Goal: Task Accomplishment & Management: Manage account settings

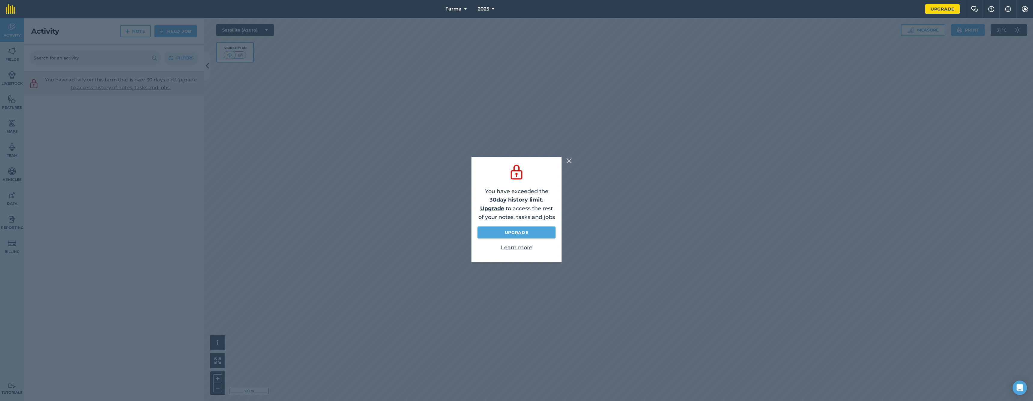
click at [568, 157] on img at bounding box center [569, 160] width 5 height 7
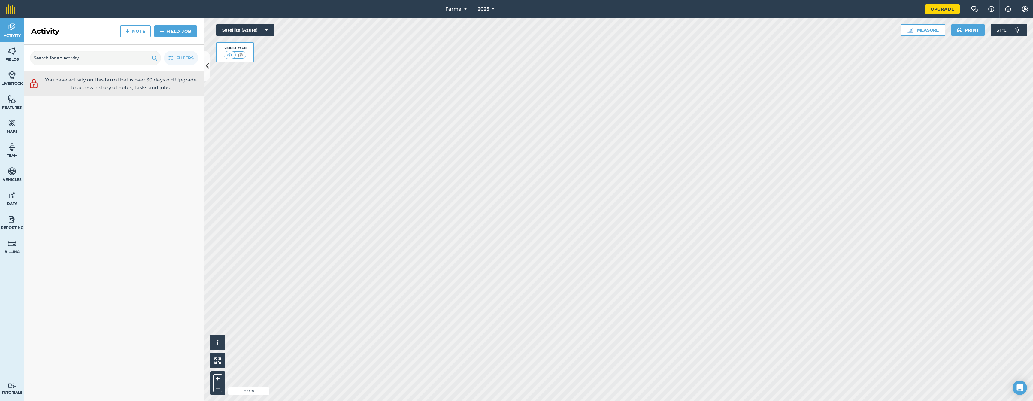
click at [19, 55] on link "Fields" at bounding box center [12, 54] width 24 height 24
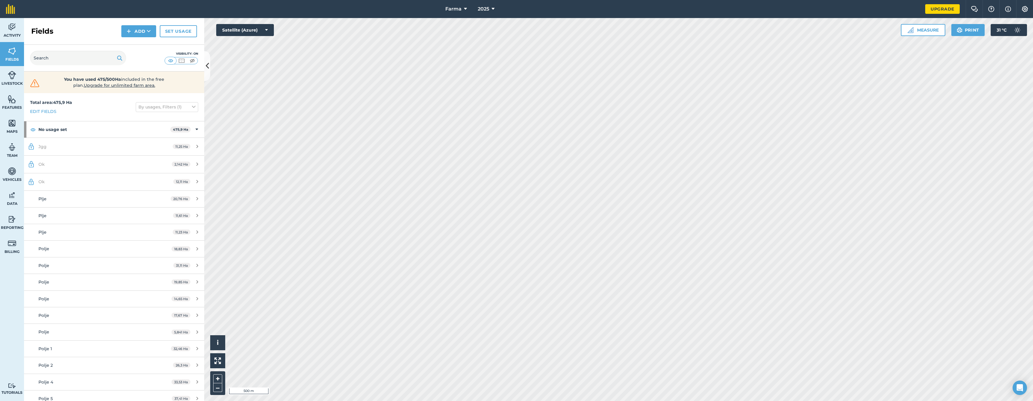
click at [9, 87] on link "Livestock" at bounding box center [12, 78] width 24 height 24
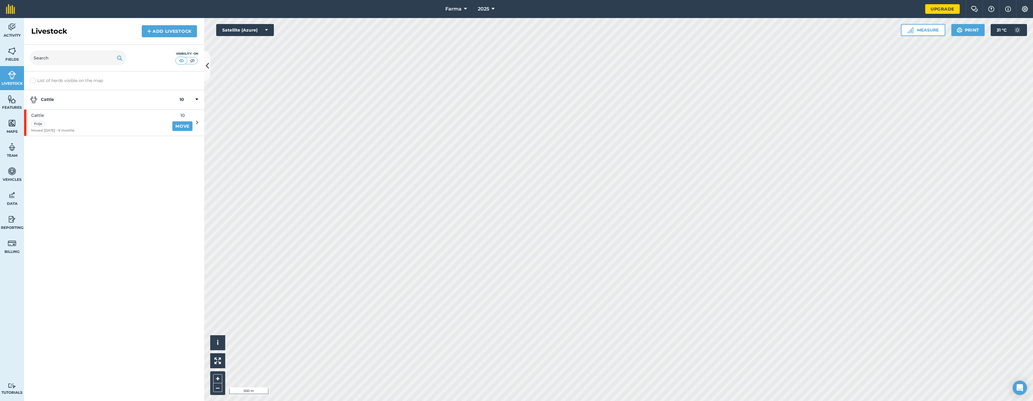
click at [10, 126] on img at bounding box center [12, 123] width 8 height 9
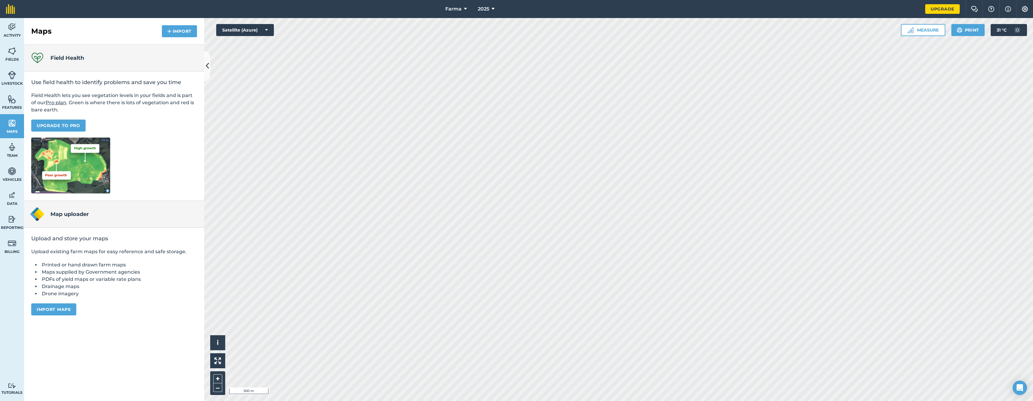
click at [12, 237] on link "Billing" at bounding box center [12, 246] width 24 height 24
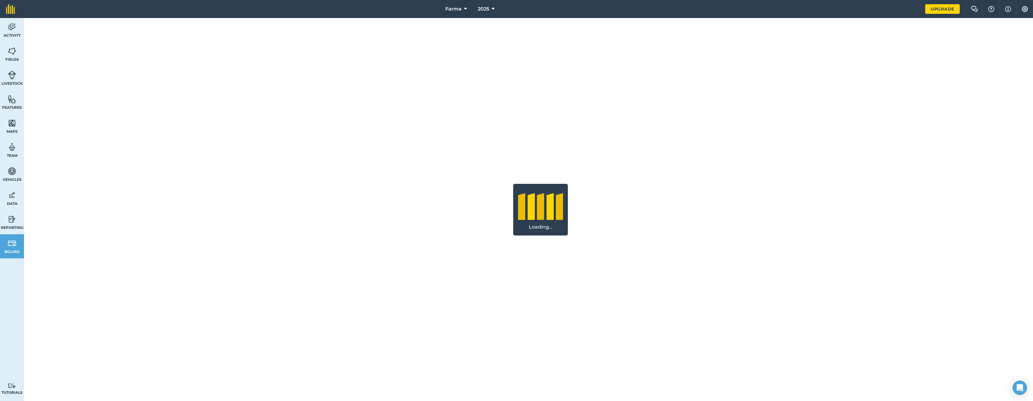
click at [13, 225] on span "Reporting" at bounding box center [12, 227] width 24 height 5
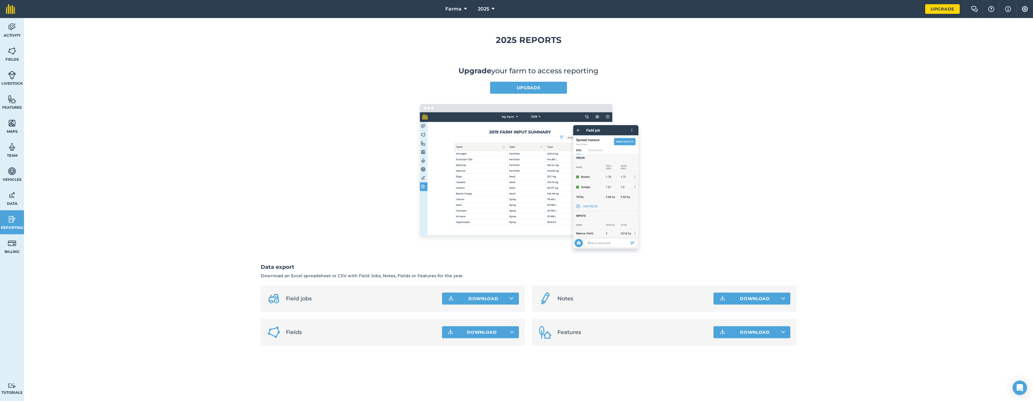
click at [13, 206] on link "Data" at bounding box center [12, 198] width 24 height 24
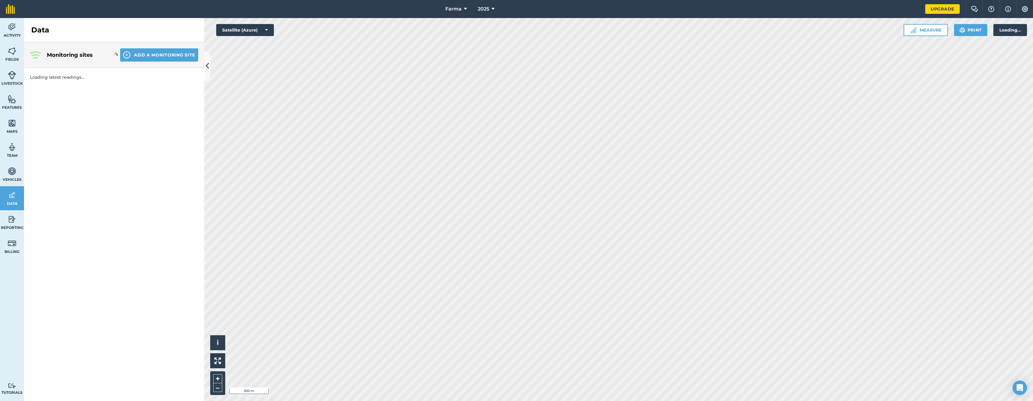
drag, startPoint x: 15, startPoint y: 178, endPoint x: 15, endPoint y: 173, distance: 4.8
click at [15, 178] on span "Vehicles" at bounding box center [12, 179] width 24 height 5
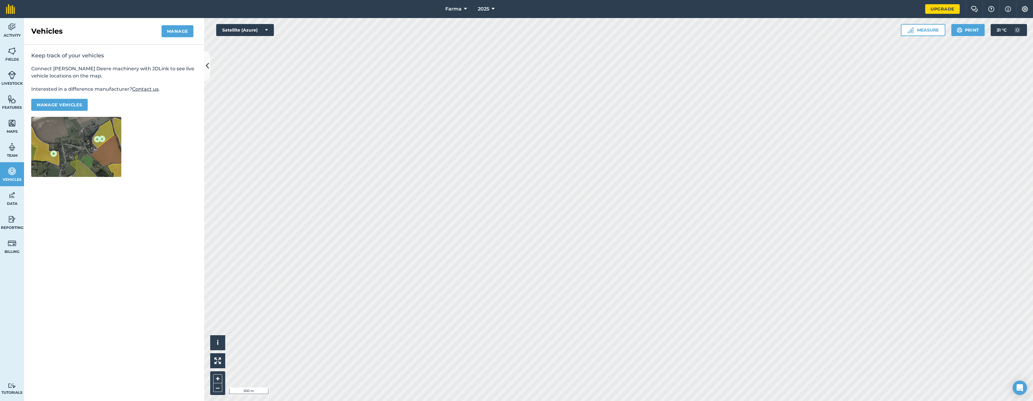
click at [13, 147] on img at bounding box center [12, 147] width 8 height 9
select select "MEMBER"
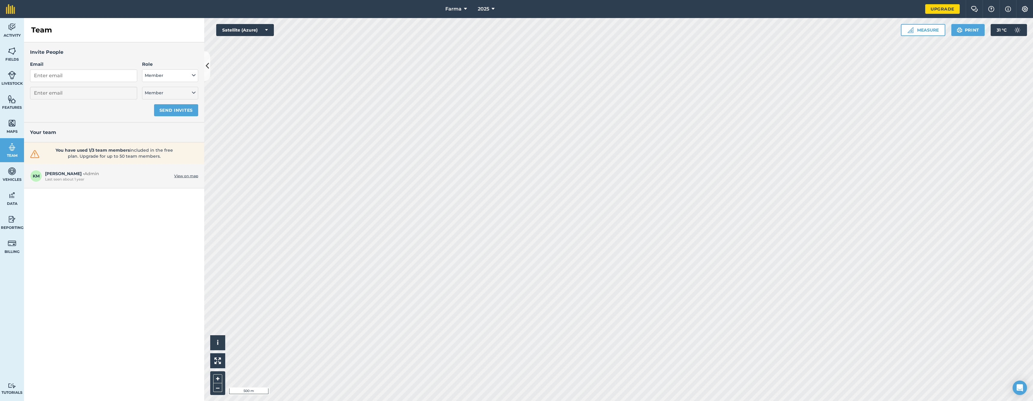
click at [10, 117] on link "Maps" at bounding box center [12, 126] width 24 height 24
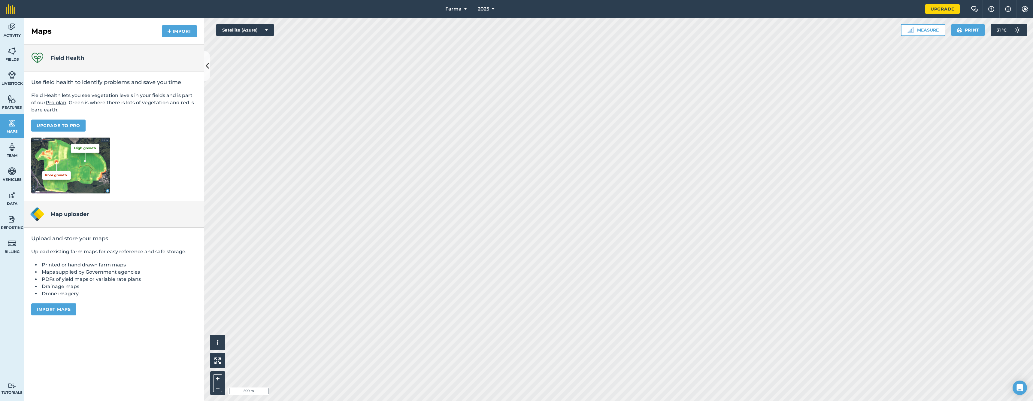
click at [11, 86] on link "Livestock" at bounding box center [12, 78] width 24 height 24
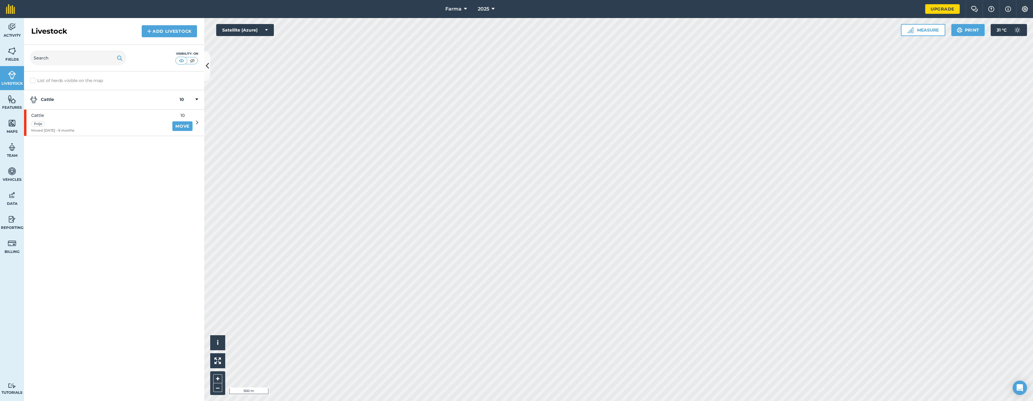
click at [13, 51] on img at bounding box center [12, 51] width 8 height 9
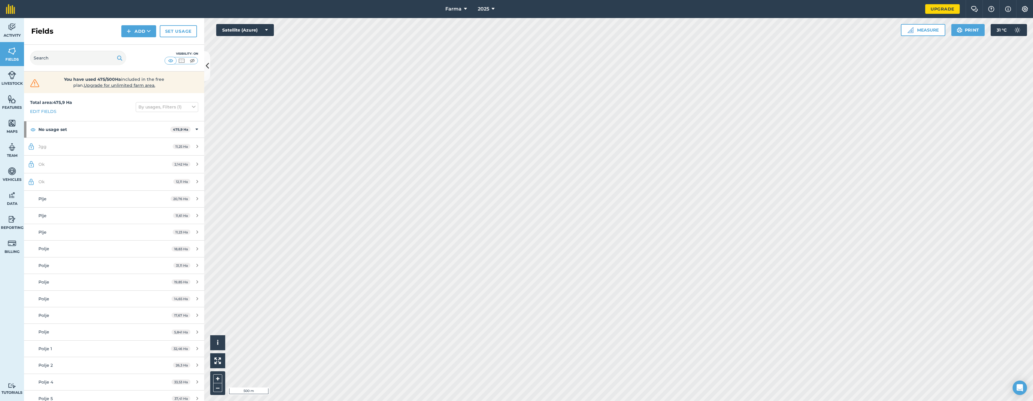
click at [13, 34] on span "Activity" at bounding box center [12, 35] width 24 height 5
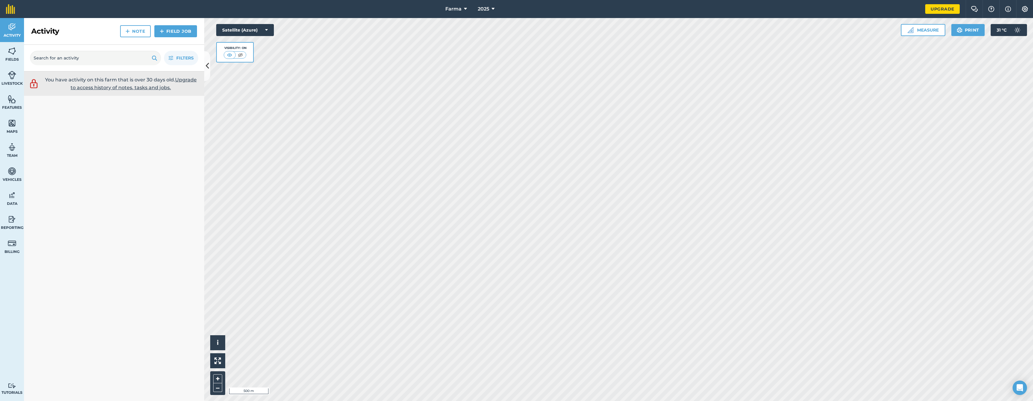
click at [12, 86] on span "Livestock" at bounding box center [12, 83] width 24 height 5
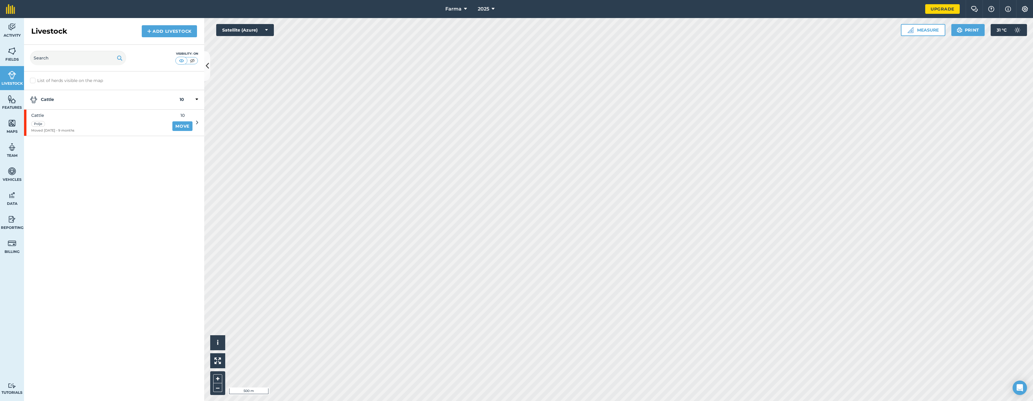
click at [8, 145] on img at bounding box center [12, 147] width 8 height 9
select select "MEMBER"
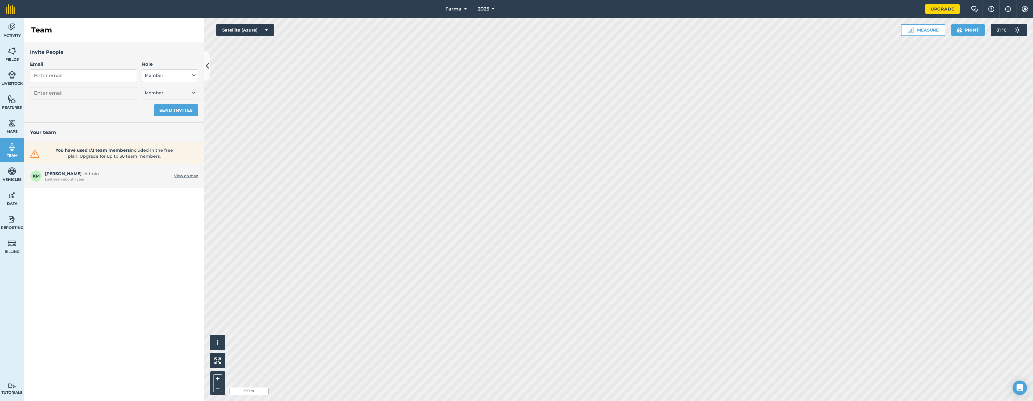
click at [12, 134] on link "Maps" at bounding box center [12, 126] width 24 height 24
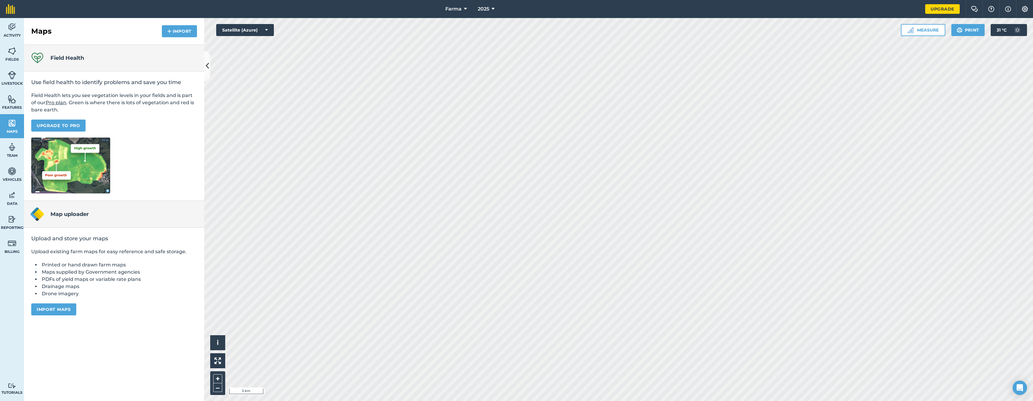
click at [9, 33] on span "Activity" at bounding box center [12, 35] width 24 height 5
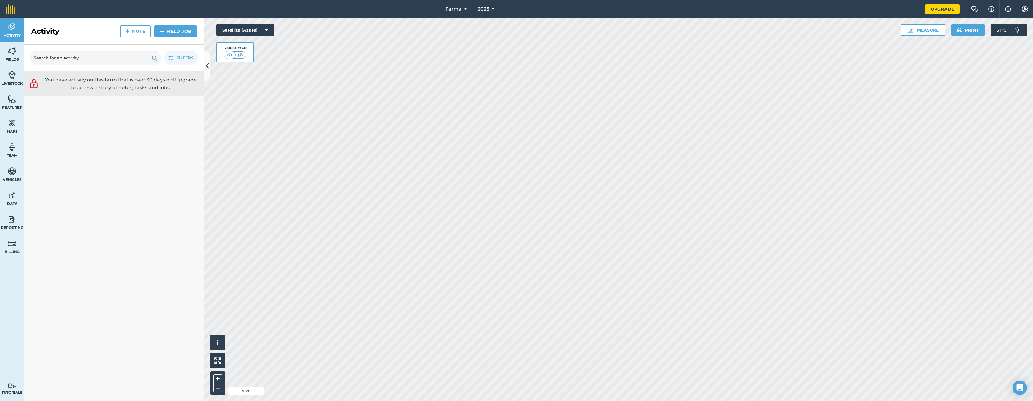
click at [8, 10] on img at bounding box center [10, 9] width 9 height 10
click at [14, 43] on link "Fields" at bounding box center [12, 54] width 24 height 24
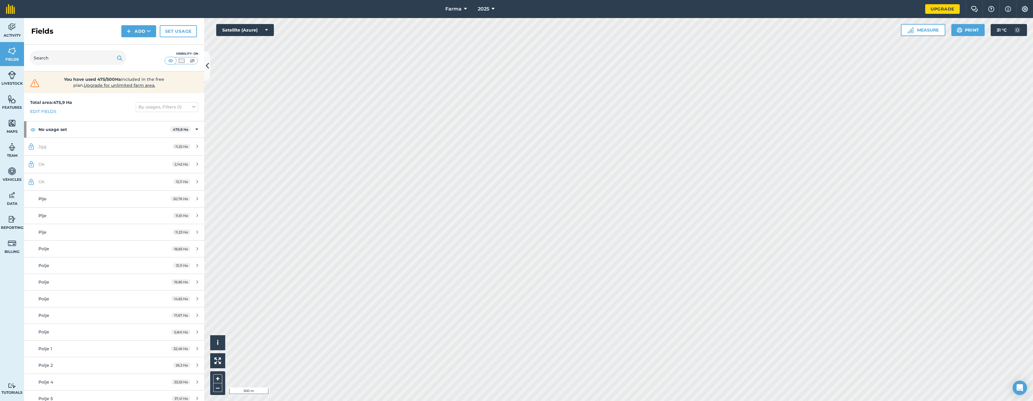
click at [13, 50] on img at bounding box center [12, 51] width 8 height 9
click at [14, 17] on link at bounding box center [10, 9] width 21 height 18
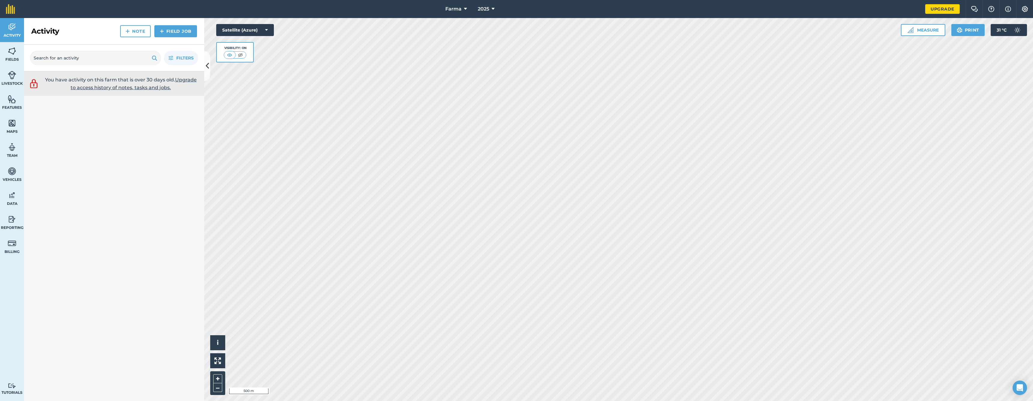
click at [28, 51] on div "Filters" at bounding box center [114, 58] width 180 height 27
click at [7, 58] on span "Fields" at bounding box center [12, 59] width 24 height 5
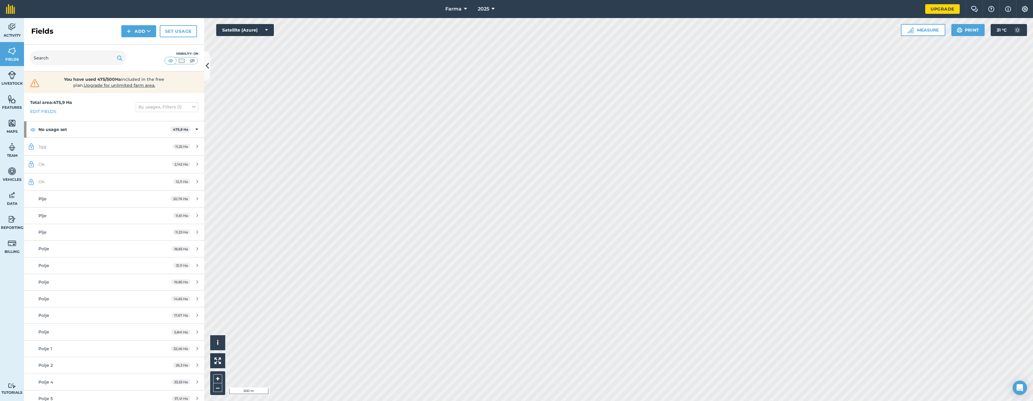
click at [136, 35] on button "Add" at bounding box center [138, 31] width 35 height 12
click at [142, 46] on link "Draw" at bounding box center [138, 44] width 33 height 13
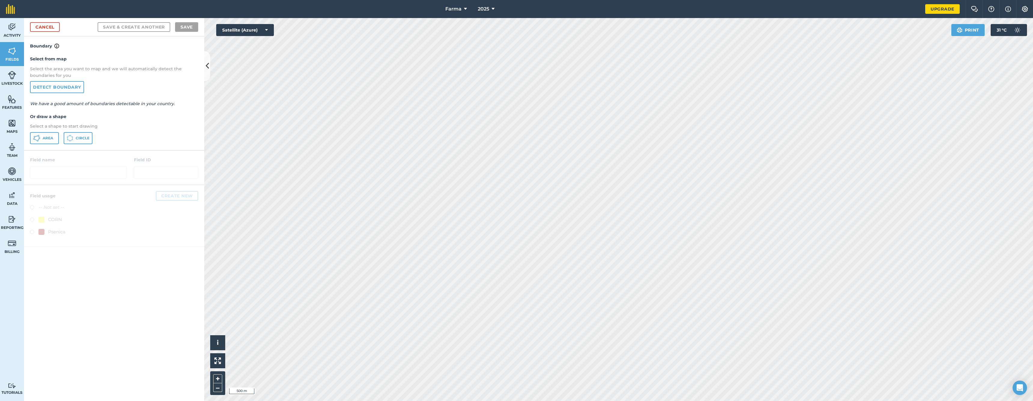
click at [53, 26] on link "Cancel" at bounding box center [45, 27] width 30 height 10
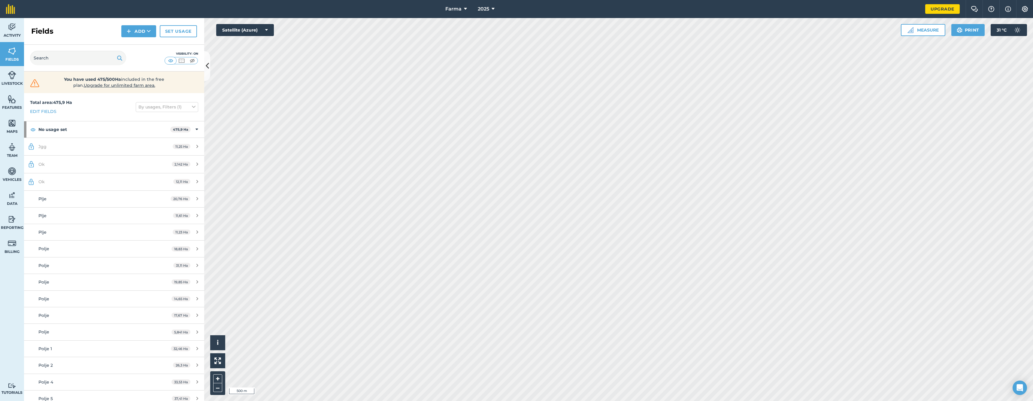
click at [206, 69] on icon at bounding box center [207, 66] width 3 height 11
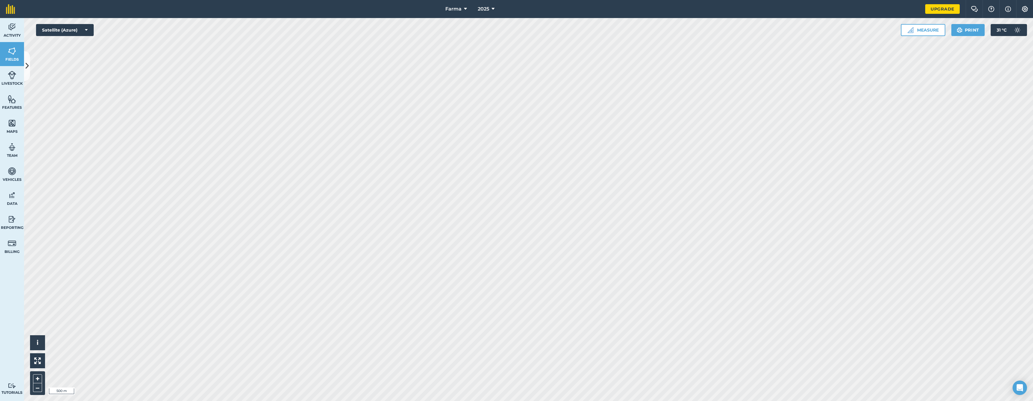
click at [25, 68] on button at bounding box center [27, 66] width 6 height 30
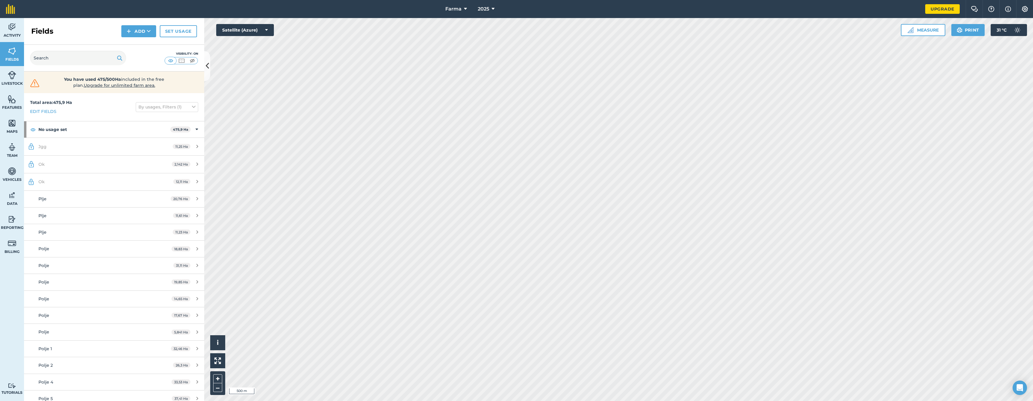
click at [16, 179] on span "Vehicles" at bounding box center [12, 179] width 24 height 5
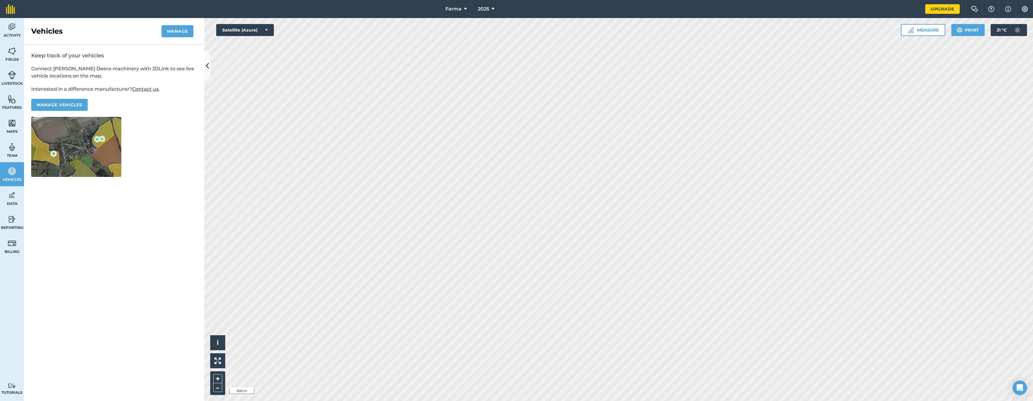
click at [206, 69] on icon at bounding box center [207, 66] width 3 height 11
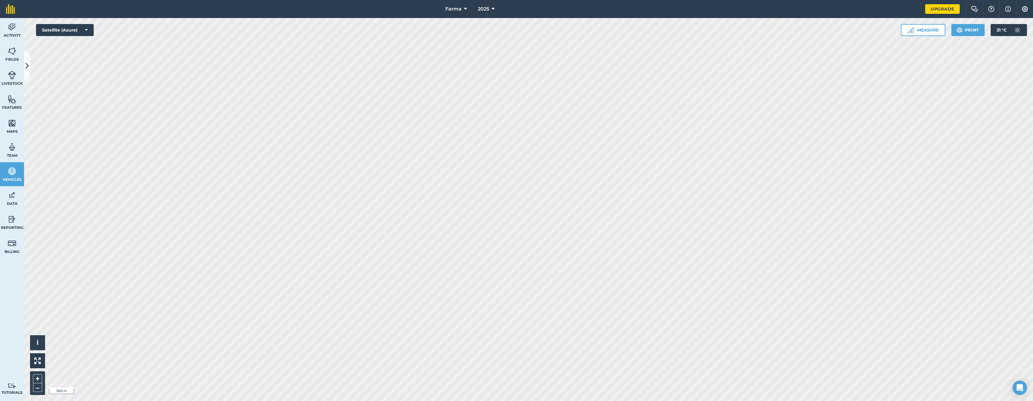
click at [2, 172] on link "Vehicles" at bounding box center [12, 174] width 24 height 24
click at [8, 172] on img at bounding box center [12, 171] width 8 height 9
